Goal: Transaction & Acquisition: Purchase product/service

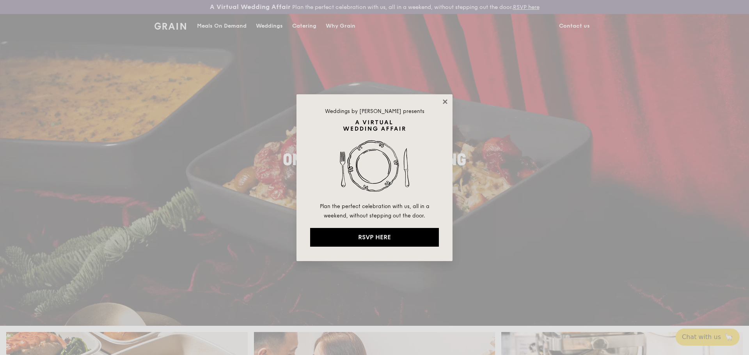
click at [446, 101] on icon at bounding box center [444, 101] width 7 height 7
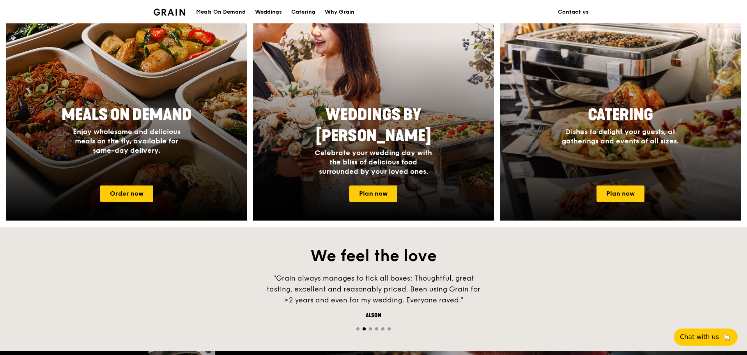
scroll to position [390, 0]
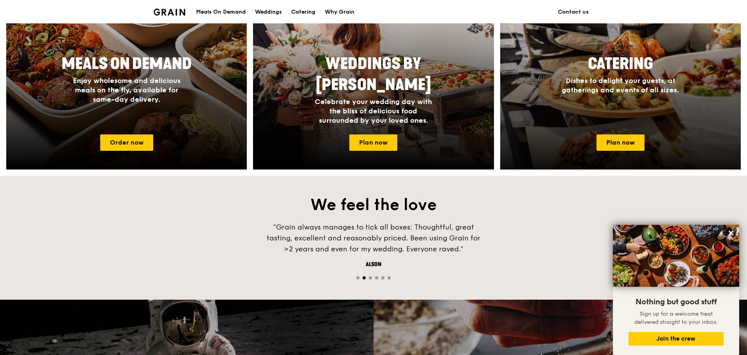
click at [643, 92] on span "Dishes to delight your guests, at gatherings and events of all sizes." at bounding box center [620, 85] width 117 height 18
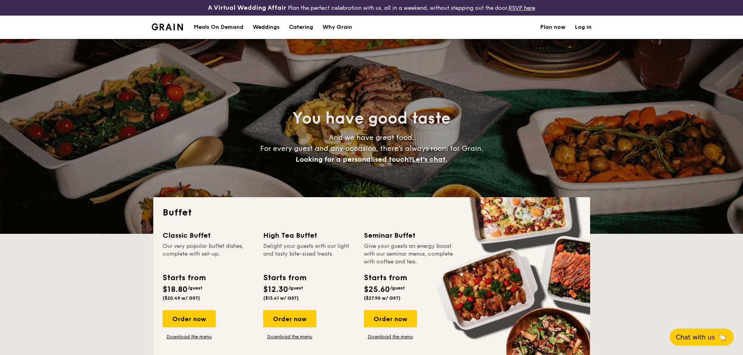
select select
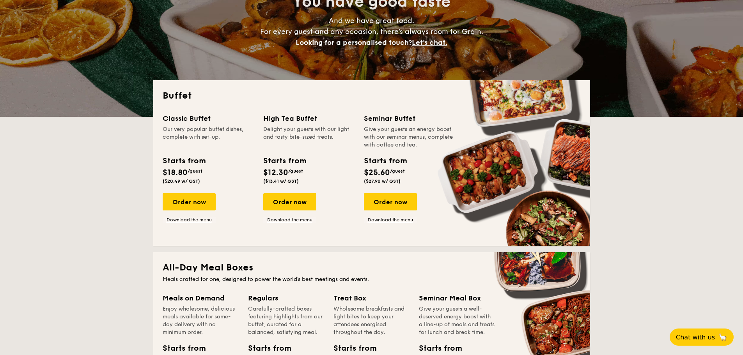
scroll to position [156, 0]
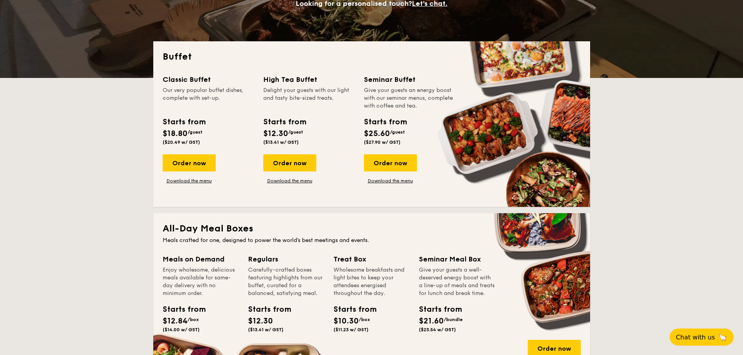
click at [280, 130] on span "$12.30" at bounding box center [275, 133] width 25 height 9
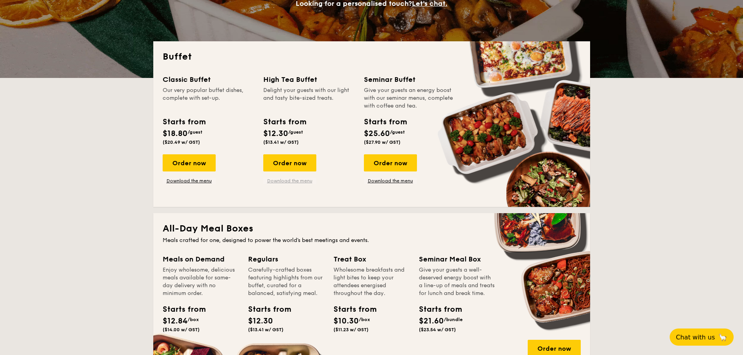
click at [275, 179] on link "Download the menu" at bounding box center [289, 181] width 53 height 6
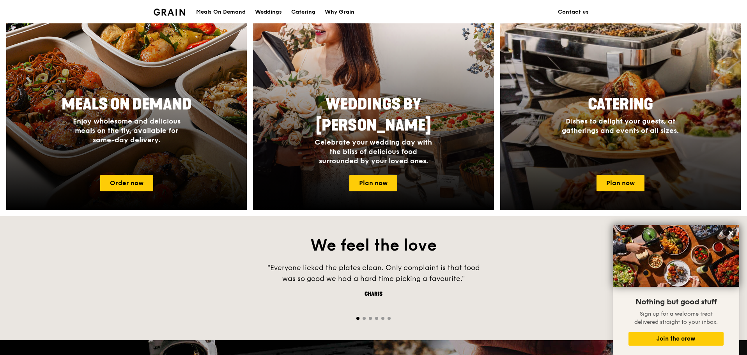
scroll to position [390, 0]
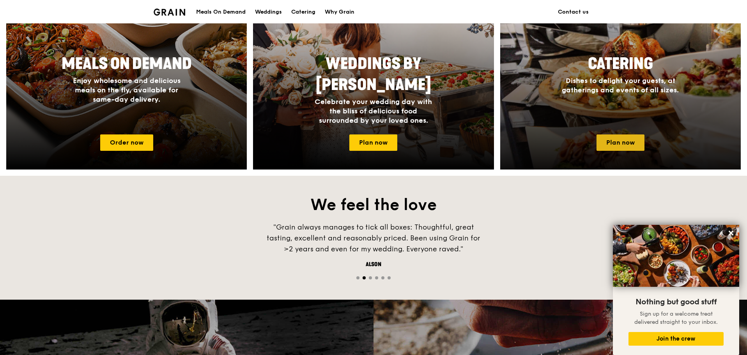
click at [629, 141] on link "Plan now" at bounding box center [621, 143] width 48 height 16
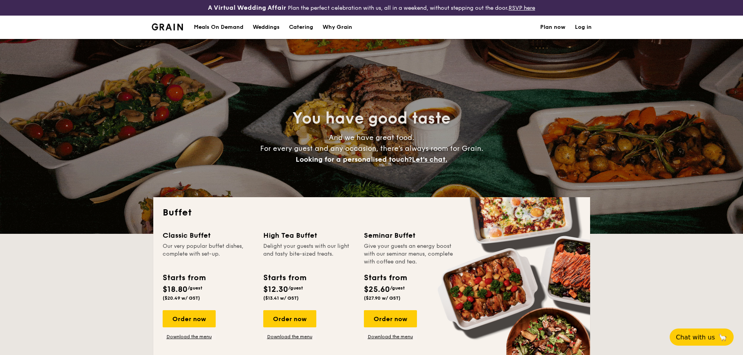
select select
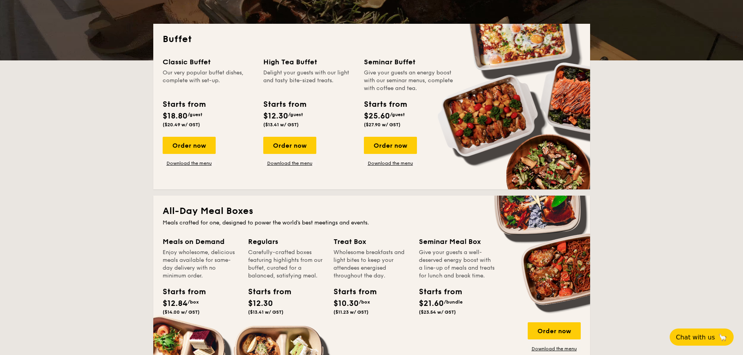
scroll to position [156, 0]
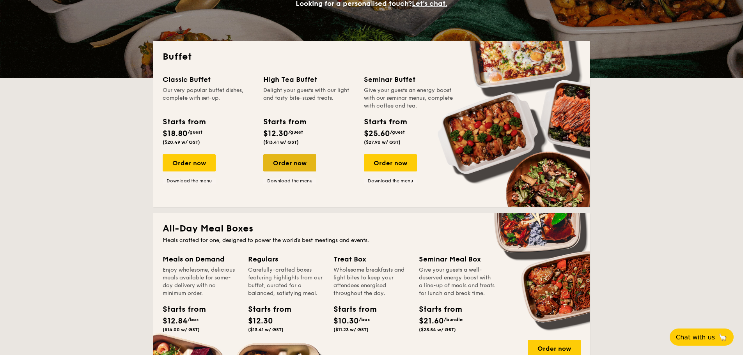
click at [298, 167] on div "Order now" at bounding box center [289, 162] width 53 height 17
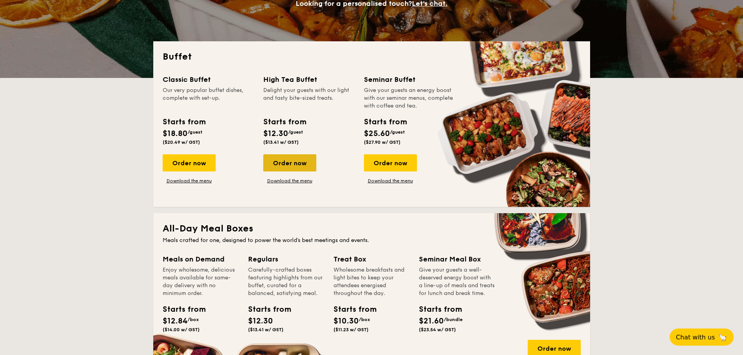
click at [298, 167] on div "Order now" at bounding box center [289, 162] width 53 height 17
